Goal: Information Seeking & Learning: Learn about a topic

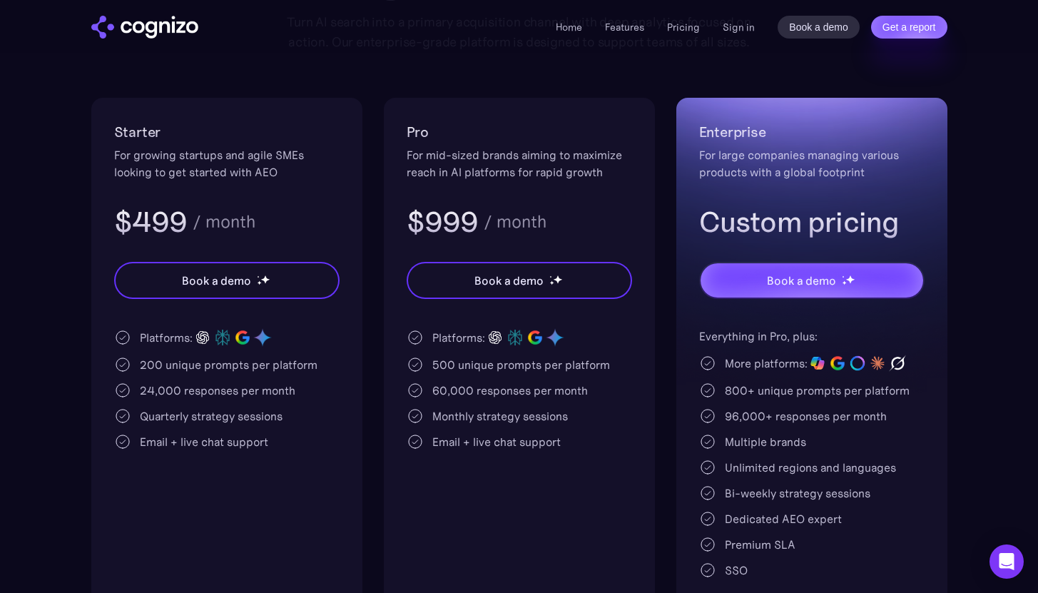
scroll to position [200, 0]
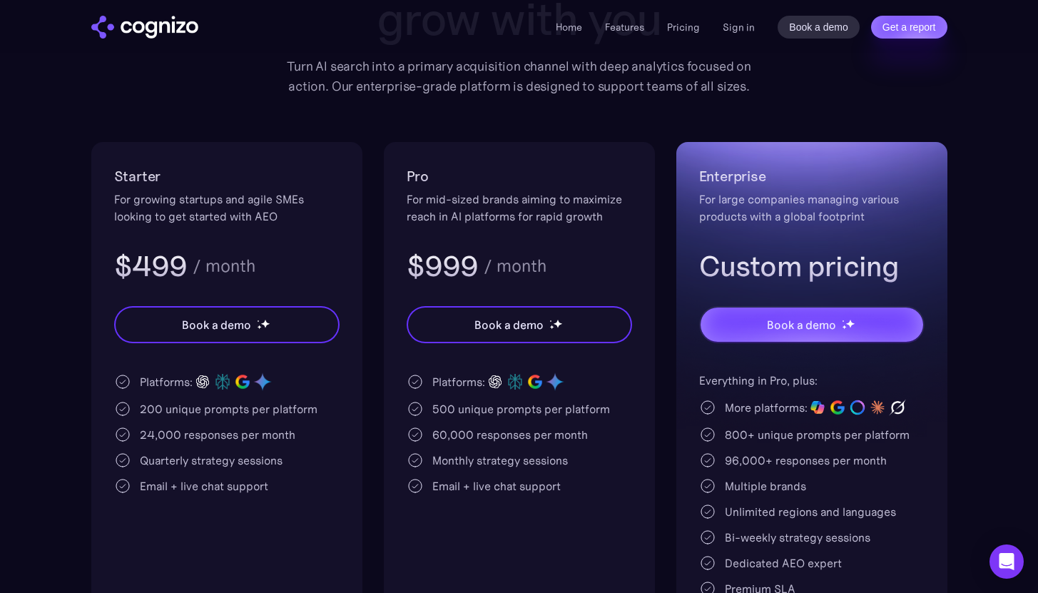
click at [190, 26] on img "home" at bounding box center [144, 27] width 107 height 23
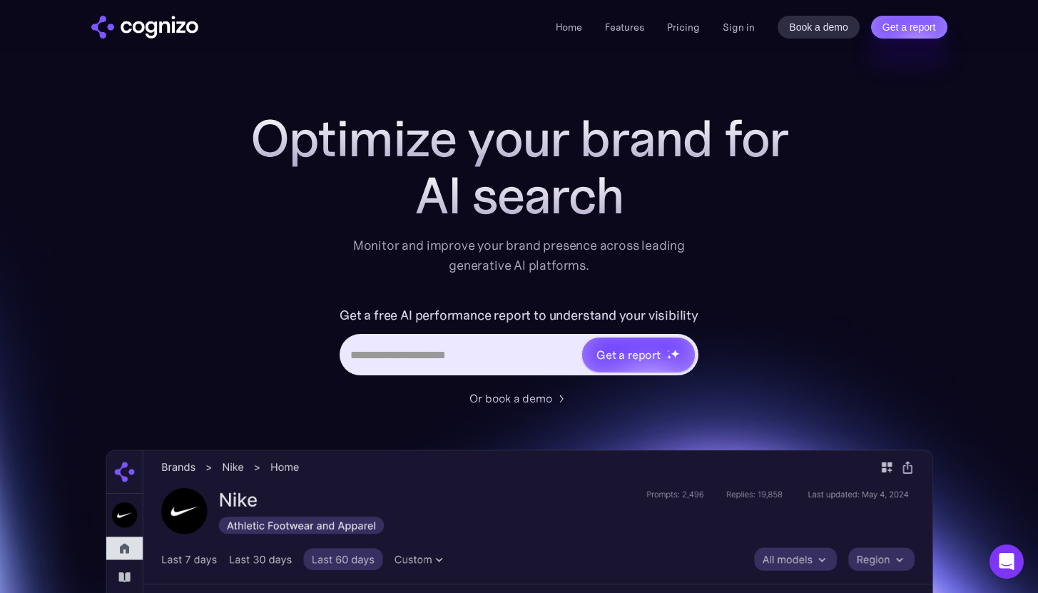
click at [675, 34] on li "Pricing" at bounding box center [683, 27] width 33 height 17
click at [680, 31] on link "Pricing" at bounding box center [683, 27] width 33 height 13
